Goal: Find specific page/section: Find specific page/section

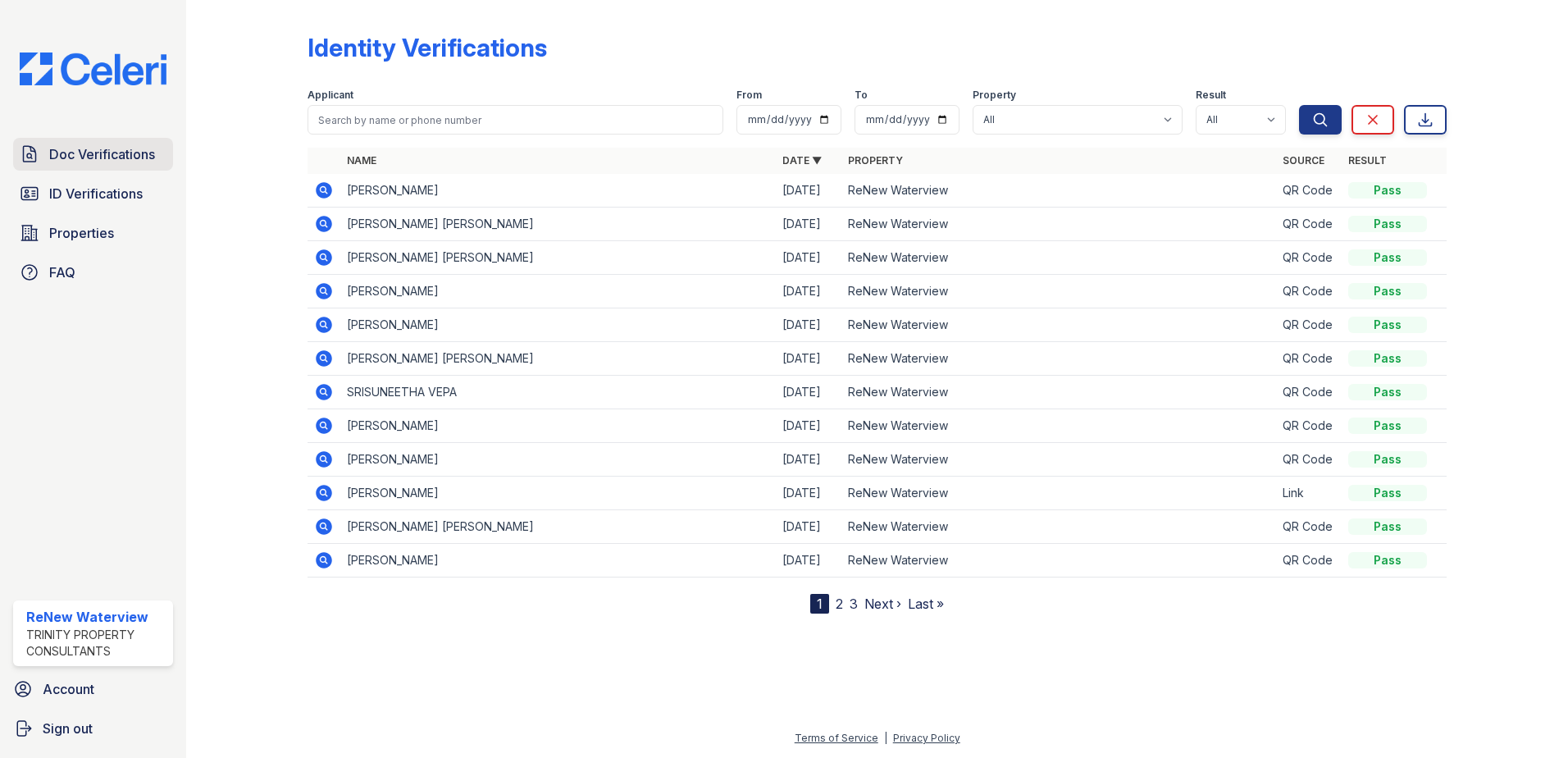
click at [134, 153] on span "Doc Verifications" at bounding box center [102, 153] width 106 height 20
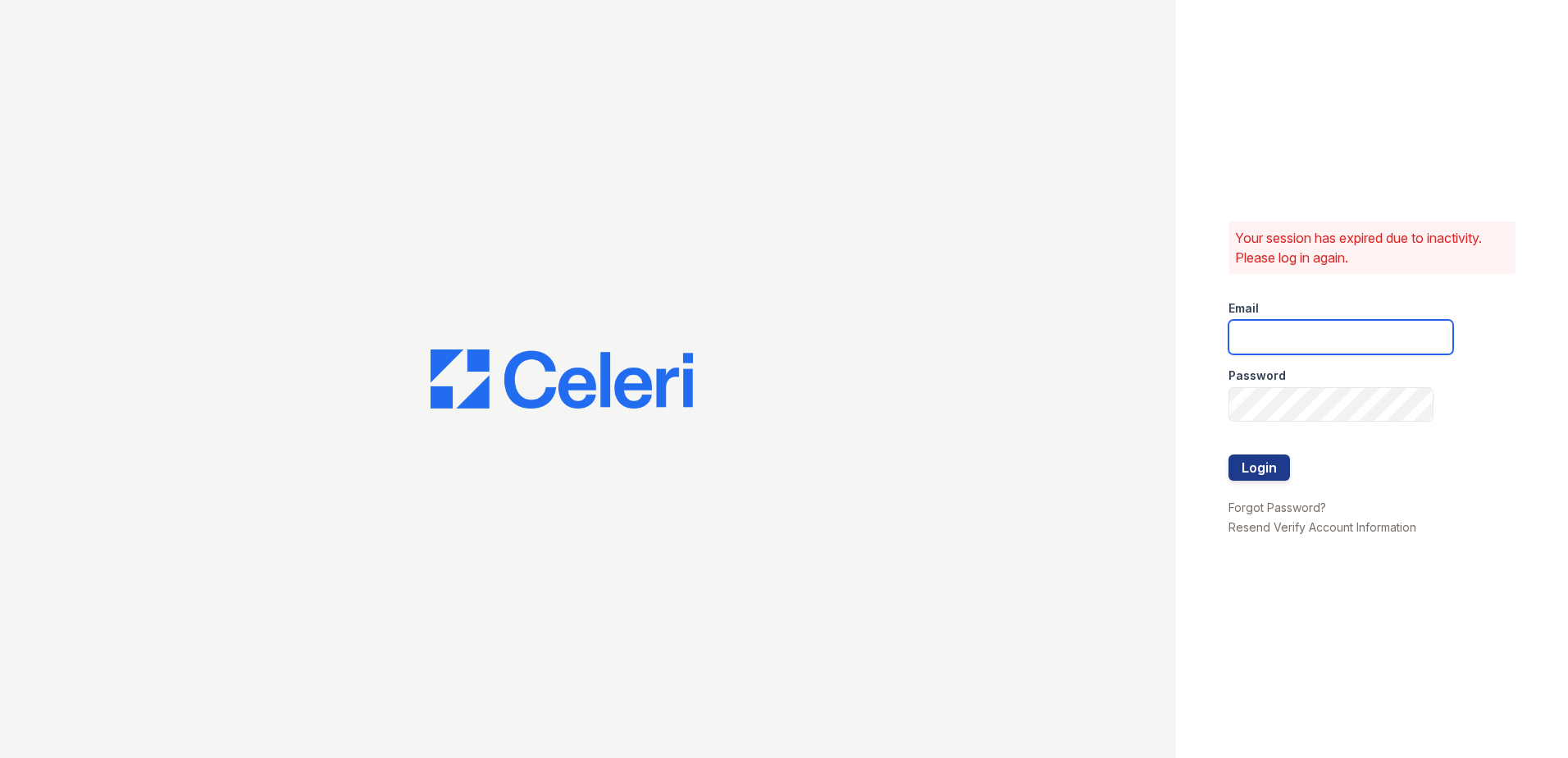
type input "renewwaterview@trinity-pm.com"
click at [1266, 463] on button "Login" at bounding box center [1259, 468] width 61 height 26
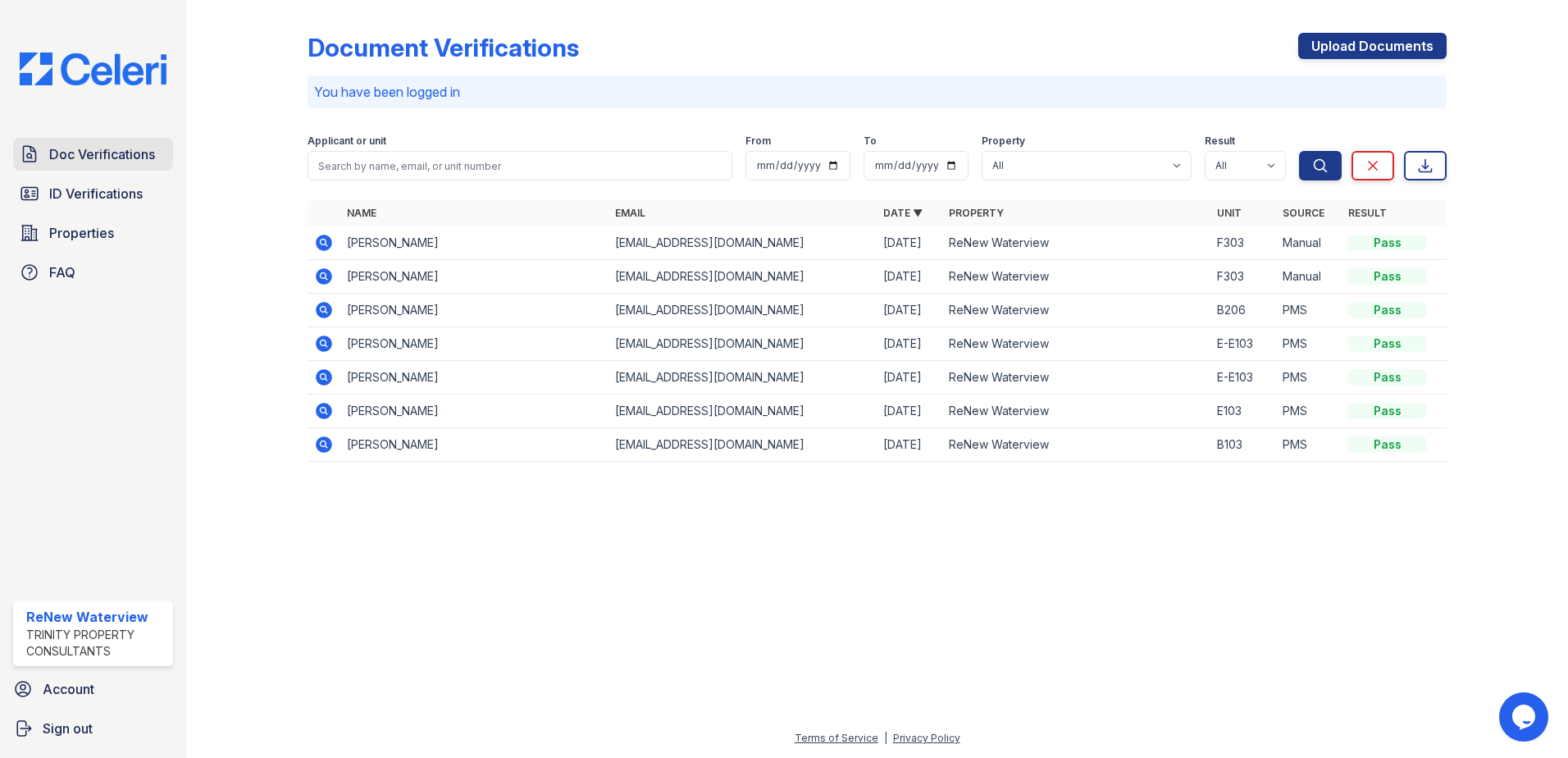
click at [146, 148] on span "Doc Verifications" at bounding box center [102, 153] width 106 height 20
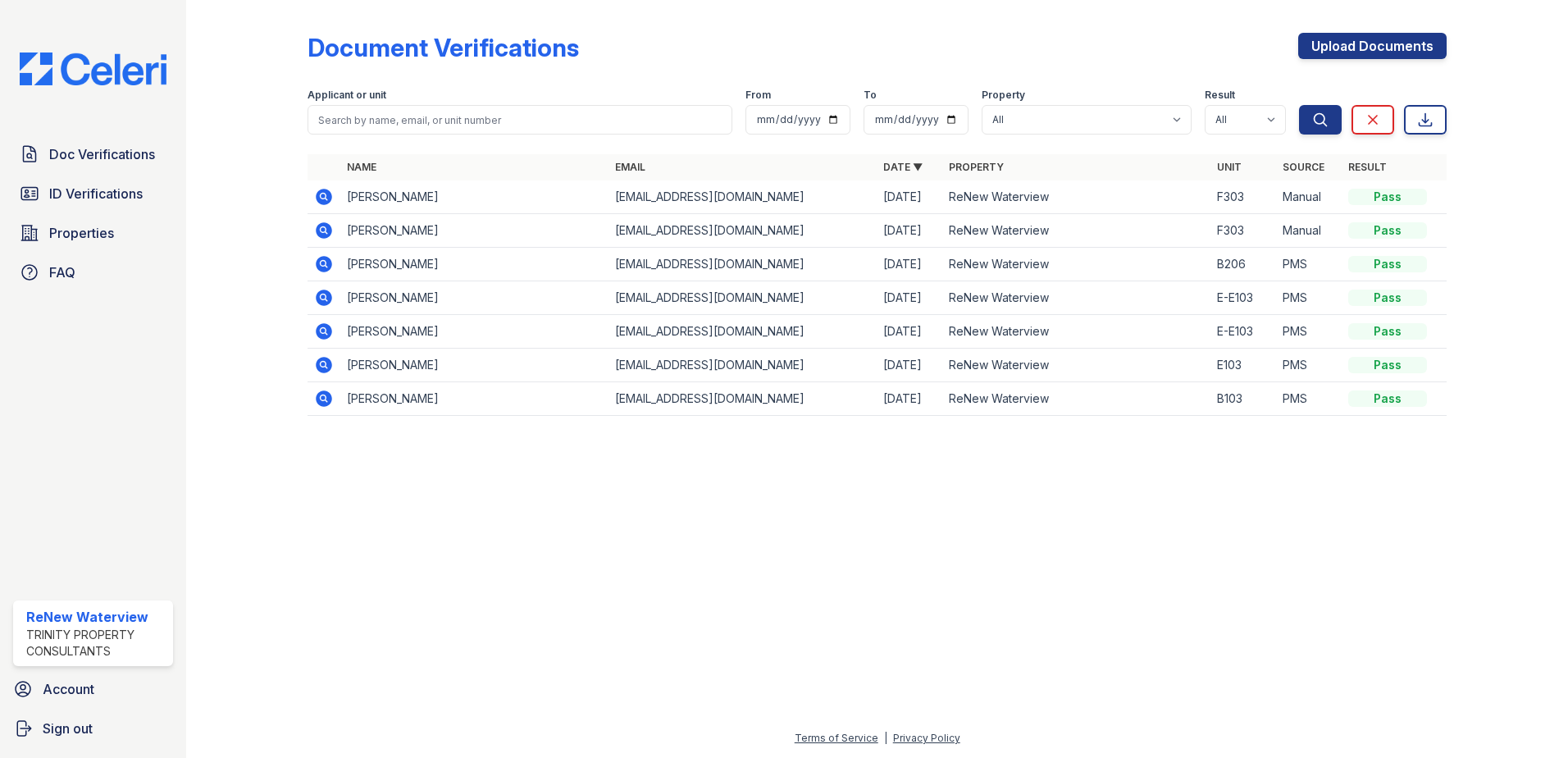
click at [289, 107] on div at bounding box center [259, 219] width 95 height 426
click at [287, 87] on div at bounding box center [259, 219] width 95 height 426
drag, startPoint x: 282, startPoint y: 98, endPoint x: 250, endPoint y: 69, distance: 43.2
